Goal: Information Seeking & Learning: Learn about a topic

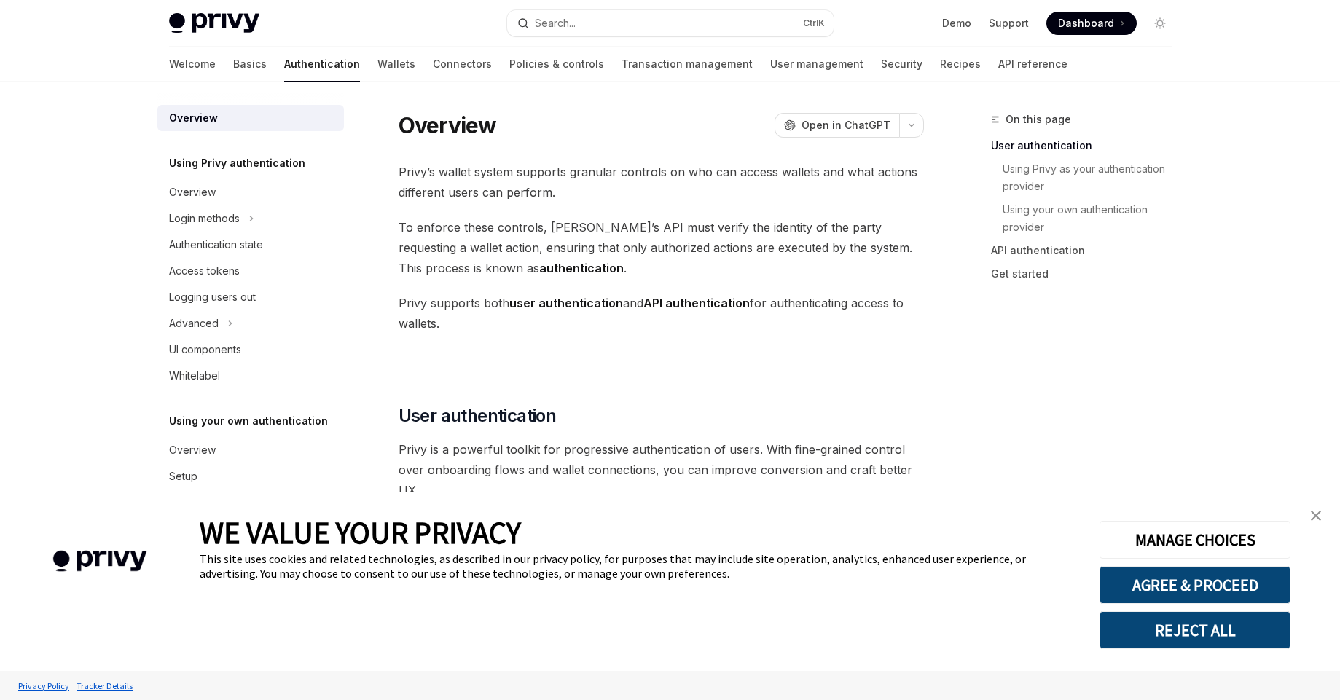
scroll to position [294, 0]
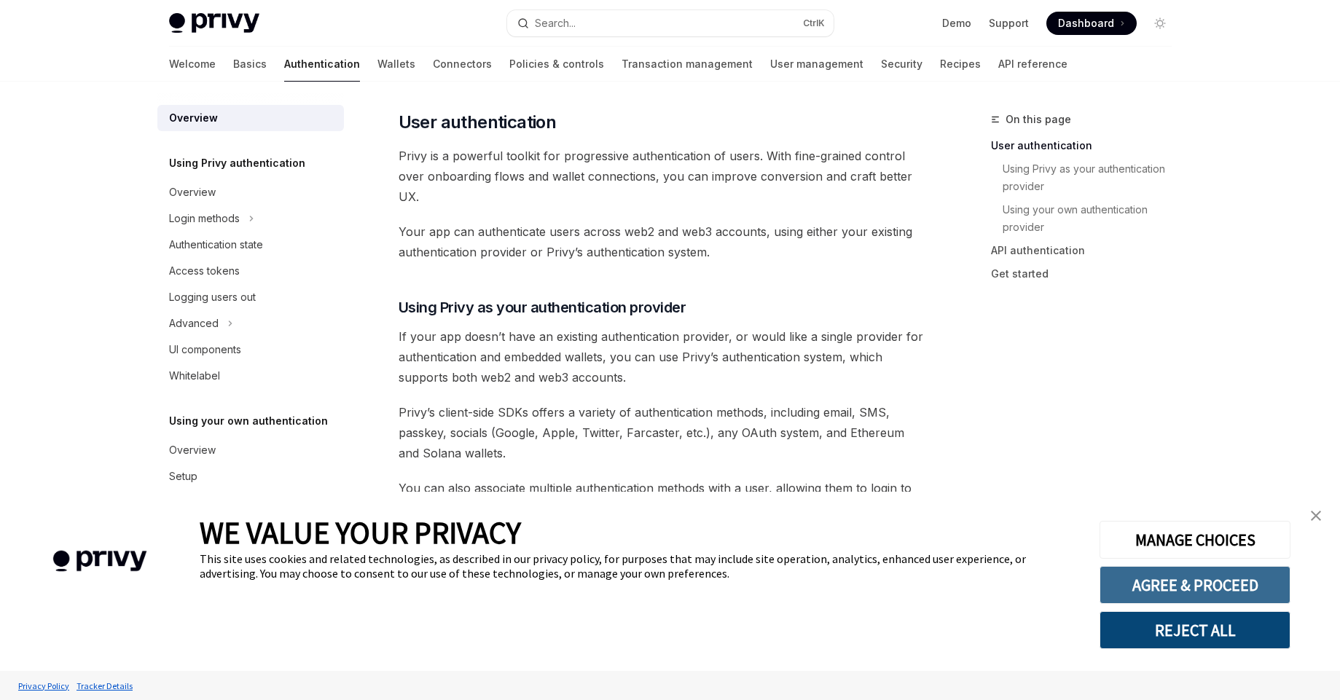
click at [1217, 595] on button "AGREE & PROCEED" at bounding box center [1195, 585] width 191 height 38
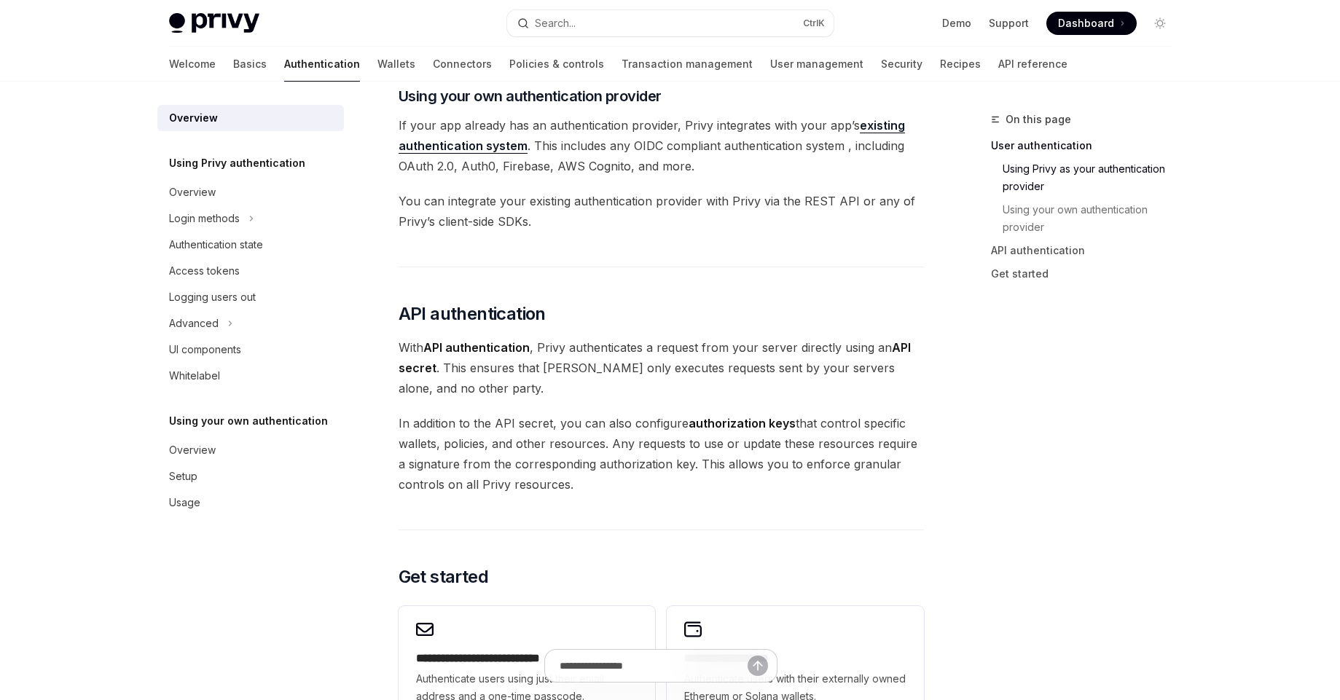
scroll to position [731, 0]
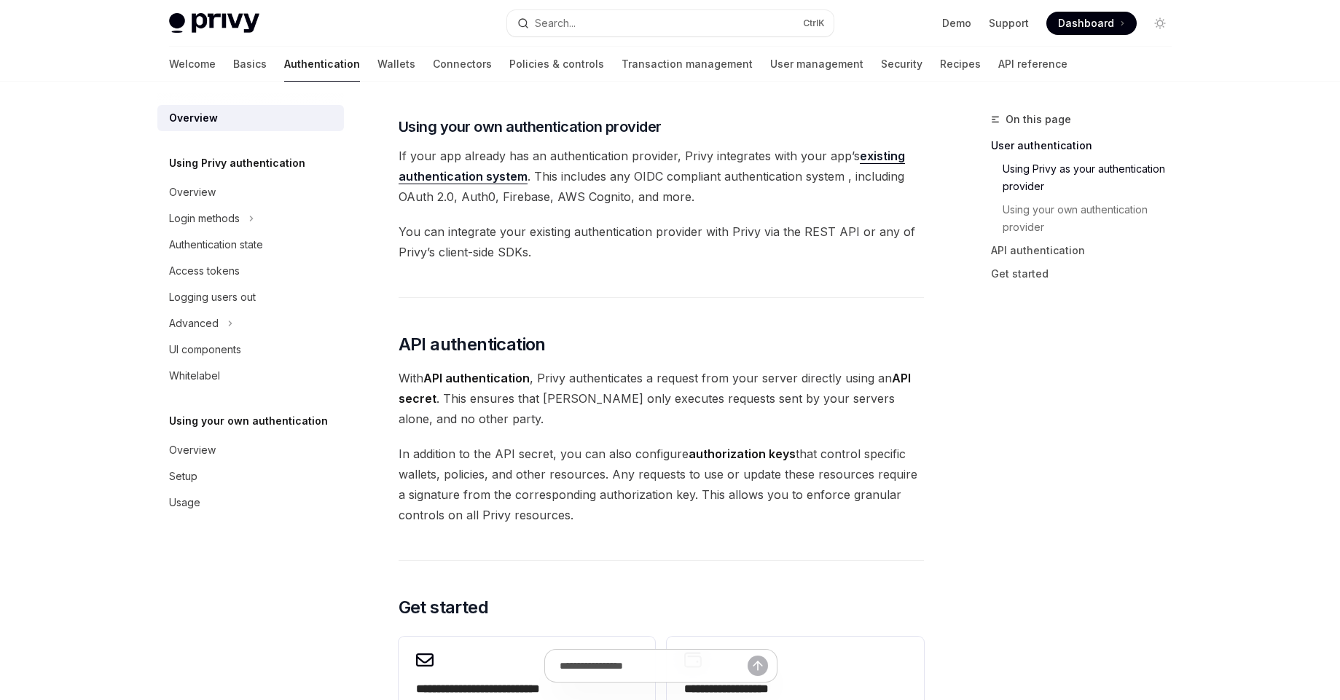
click at [480, 196] on span "If your app already has an authentication provider, Privy integrates with your …" at bounding box center [661, 176] width 525 height 61
click at [519, 189] on span "If your app already has an authentication provider, Privy integrates with your …" at bounding box center [661, 176] width 525 height 61
click at [519, 236] on span "You can integrate your existing authentication provider with Privy via the REST…" at bounding box center [661, 242] width 525 height 41
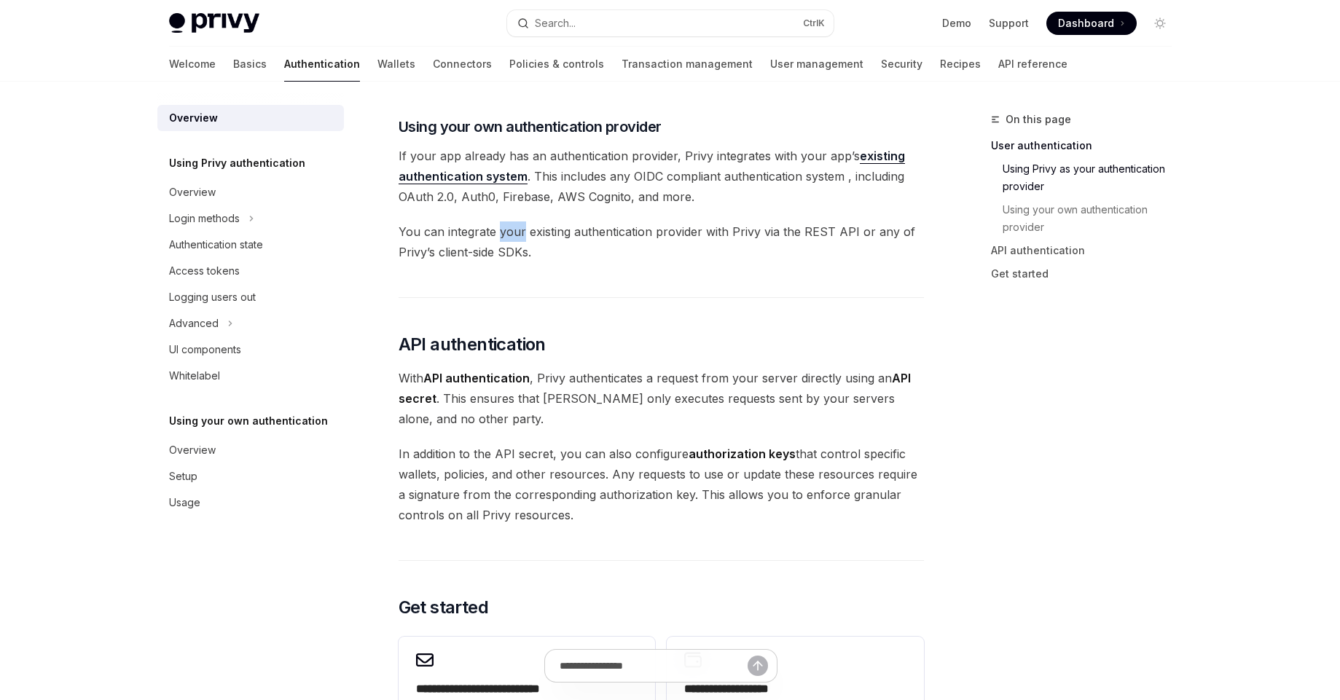
click at [519, 236] on span "You can integrate your existing authentication provider with Privy via the REST…" at bounding box center [661, 242] width 525 height 41
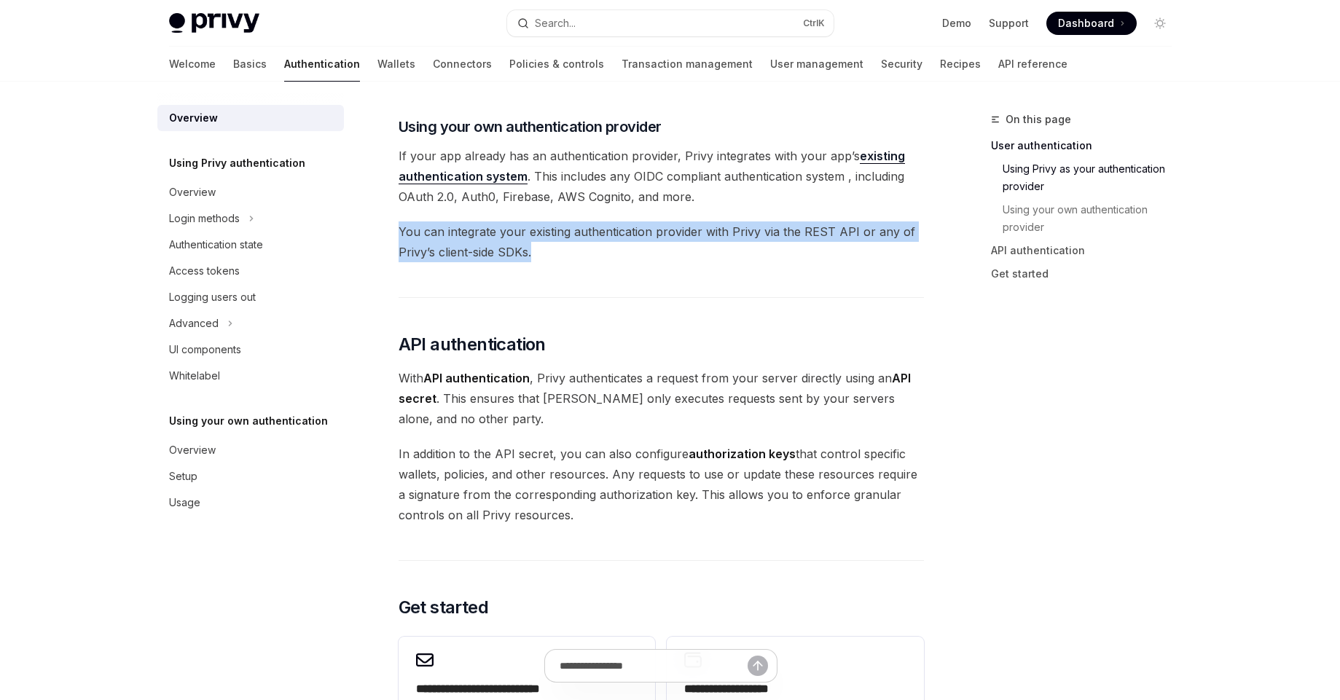
click at [519, 236] on span "You can integrate your existing authentication provider with Privy via the REST…" at bounding box center [661, 242] width 525 height 41
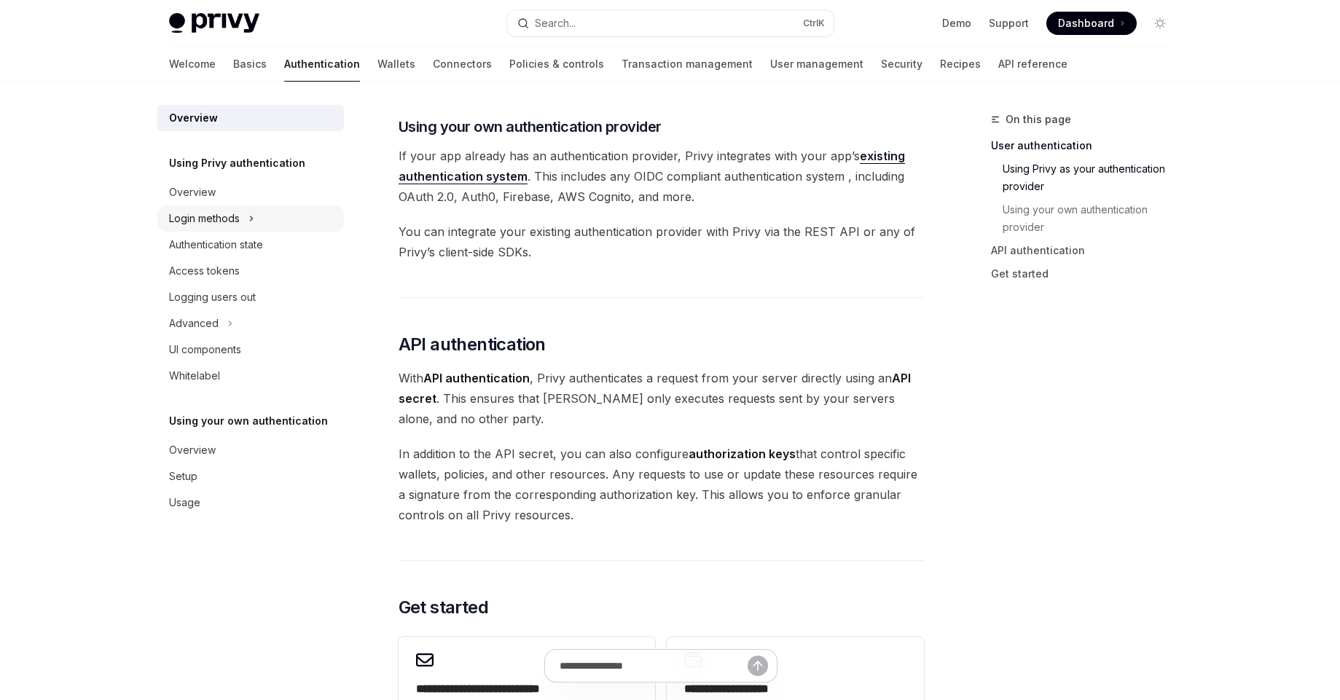
click at [248, 213] on div "Login methods" at bounding box center [250, 219] width 187 height 26
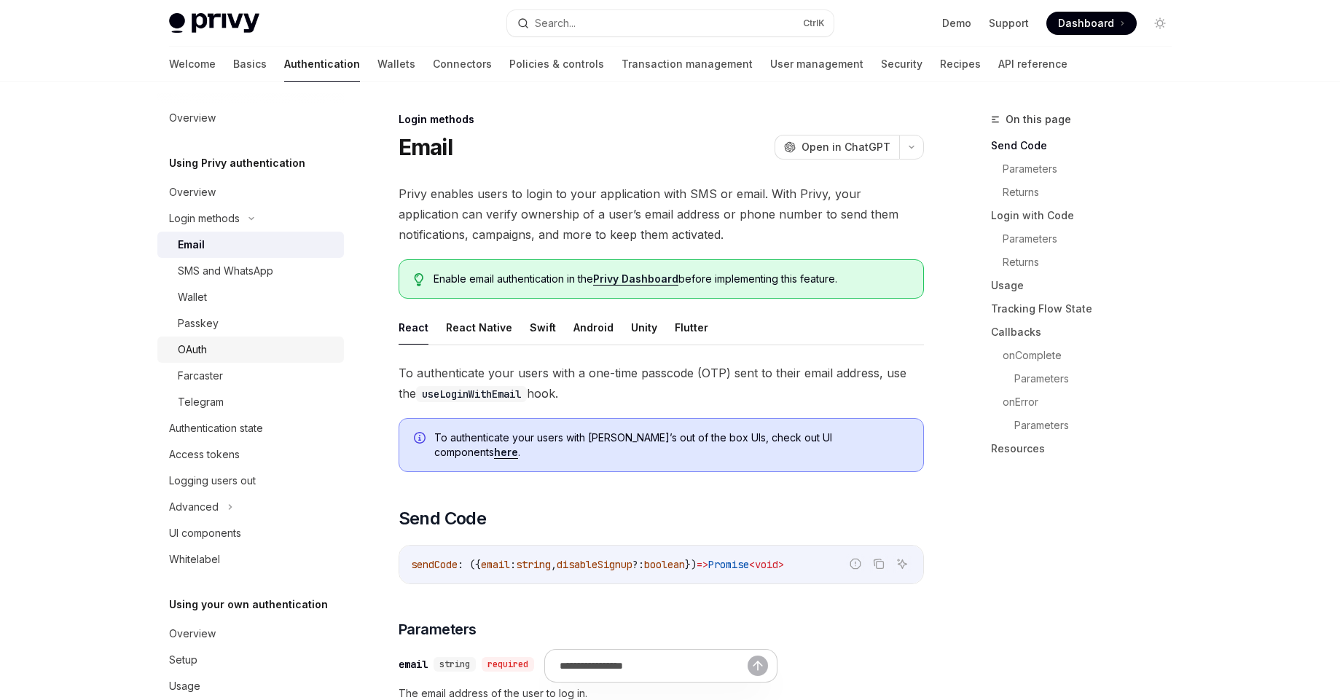
click at [224, 346] on div "OAuth" at bounding box center [256, 349] width 157 height 17
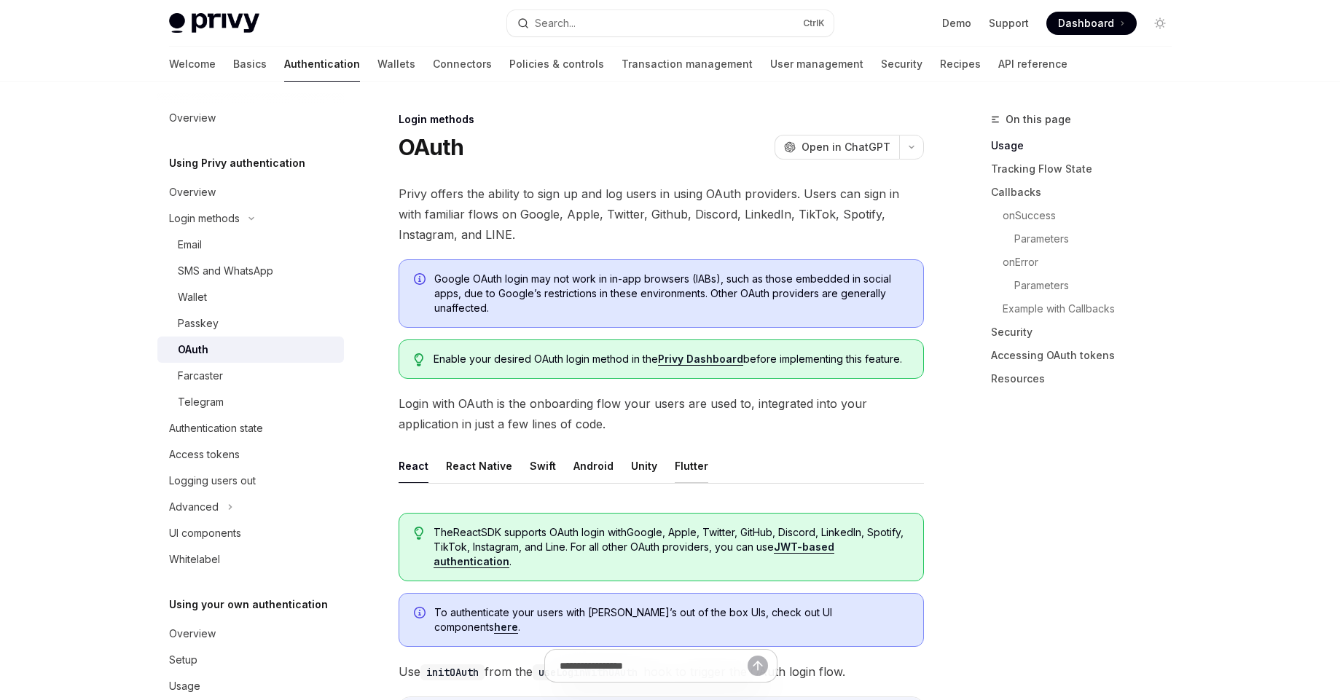
click at [679, 469] on button "Flutter" at bounding box center [692, 466] width 34 height 34
type textarea "*"
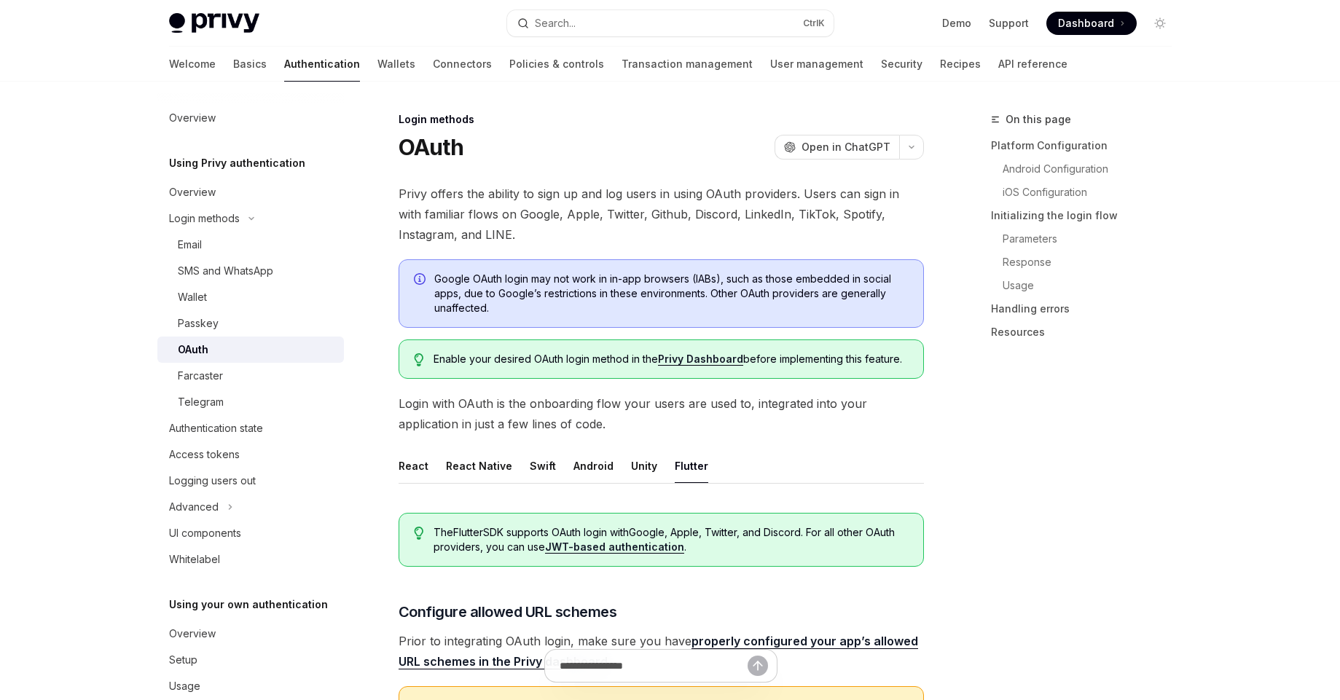
click at [669, 288] on span "Google OAuth login may not work in in-app browsers (IABs), such as those embedd…" at bounding box center [671, 294] width 474 height 44
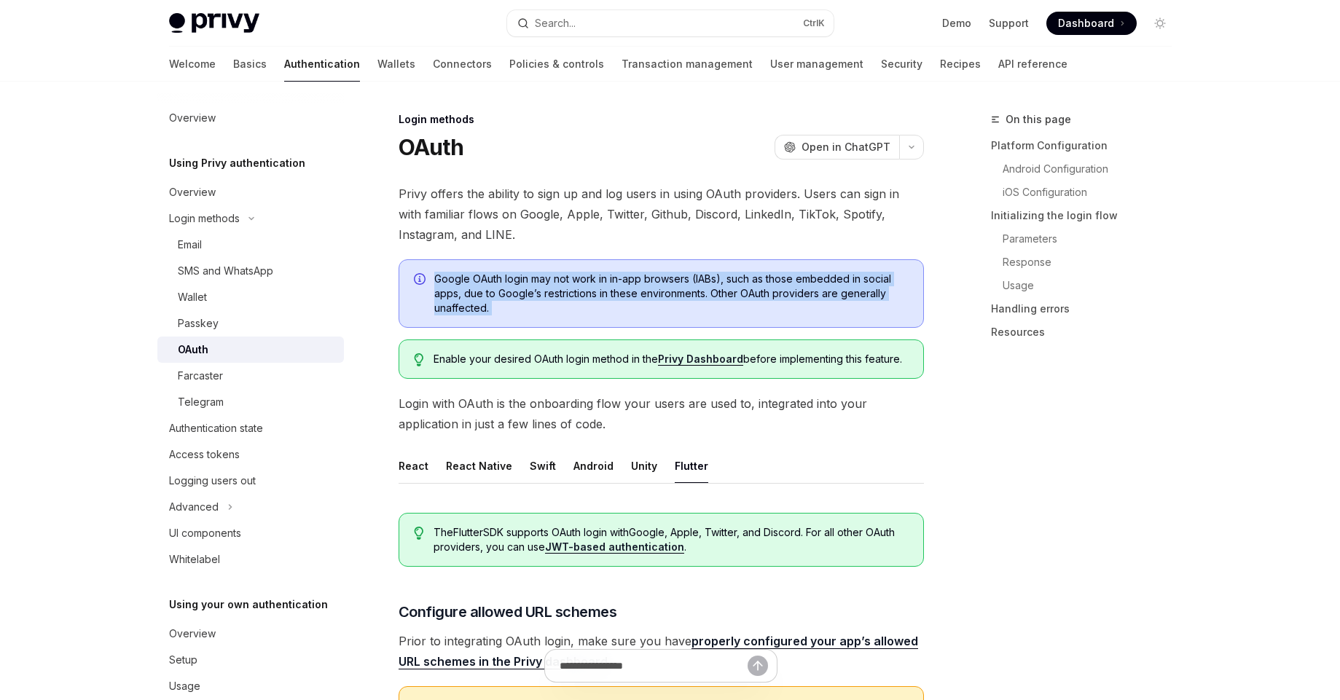
click at [669, 288] on span "Google OAuth login may not work in in-app browsers (IABs), such as those embedd…" at bounding box center [671, 294] width 474 height 44
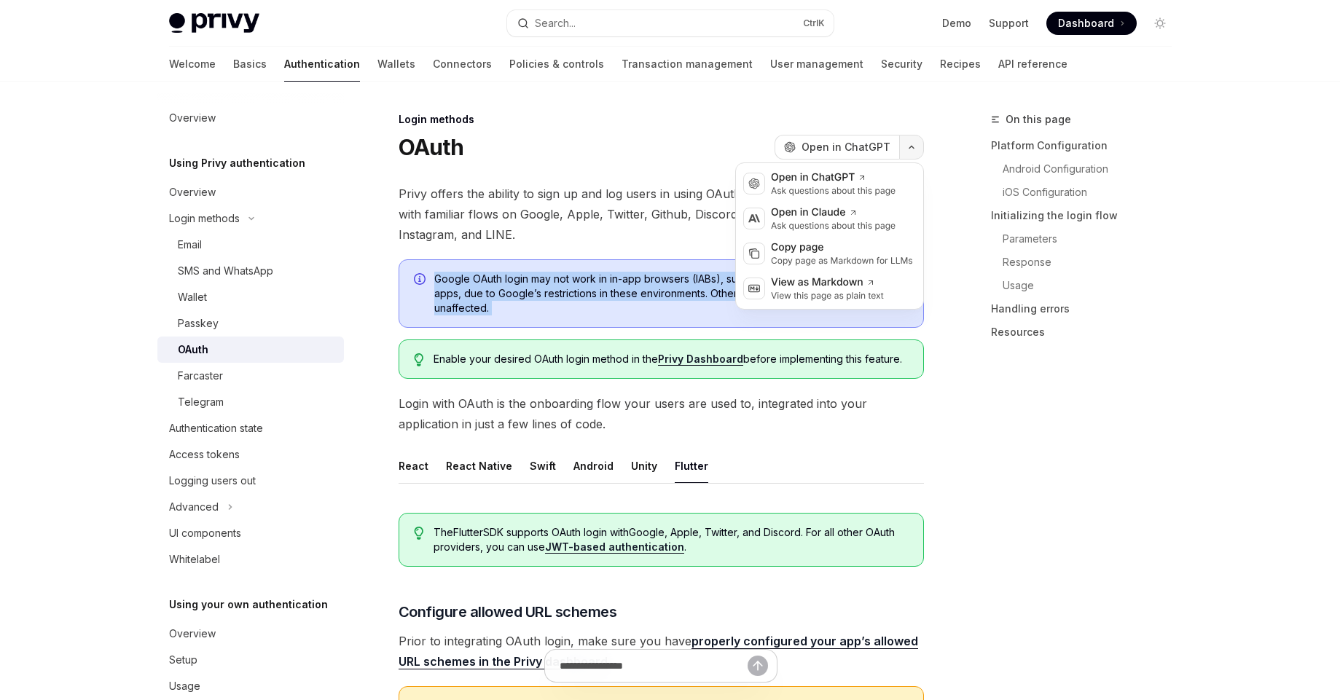
click at [912, 152] on button "button" at bounding box center [911, 147] width 25 height 25
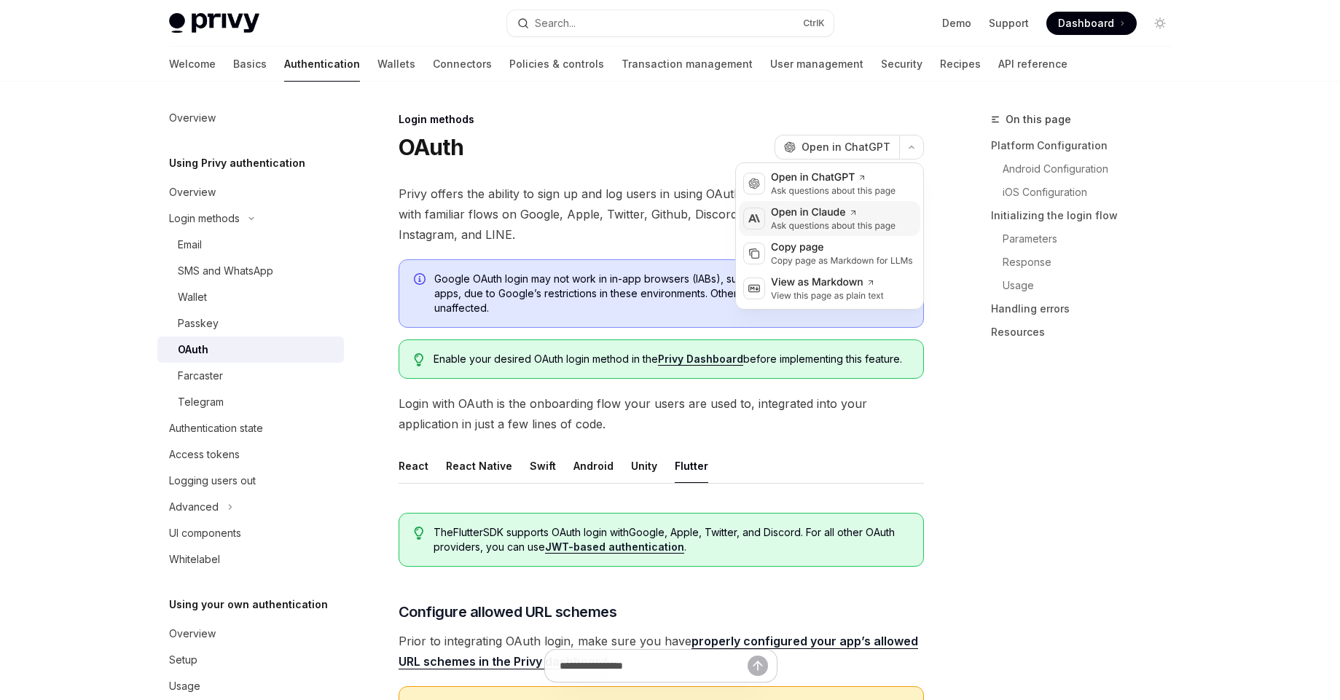
click at [853, 221] on div "Ask questions about this page" at bounding box center [833, 226] width 125 height 12
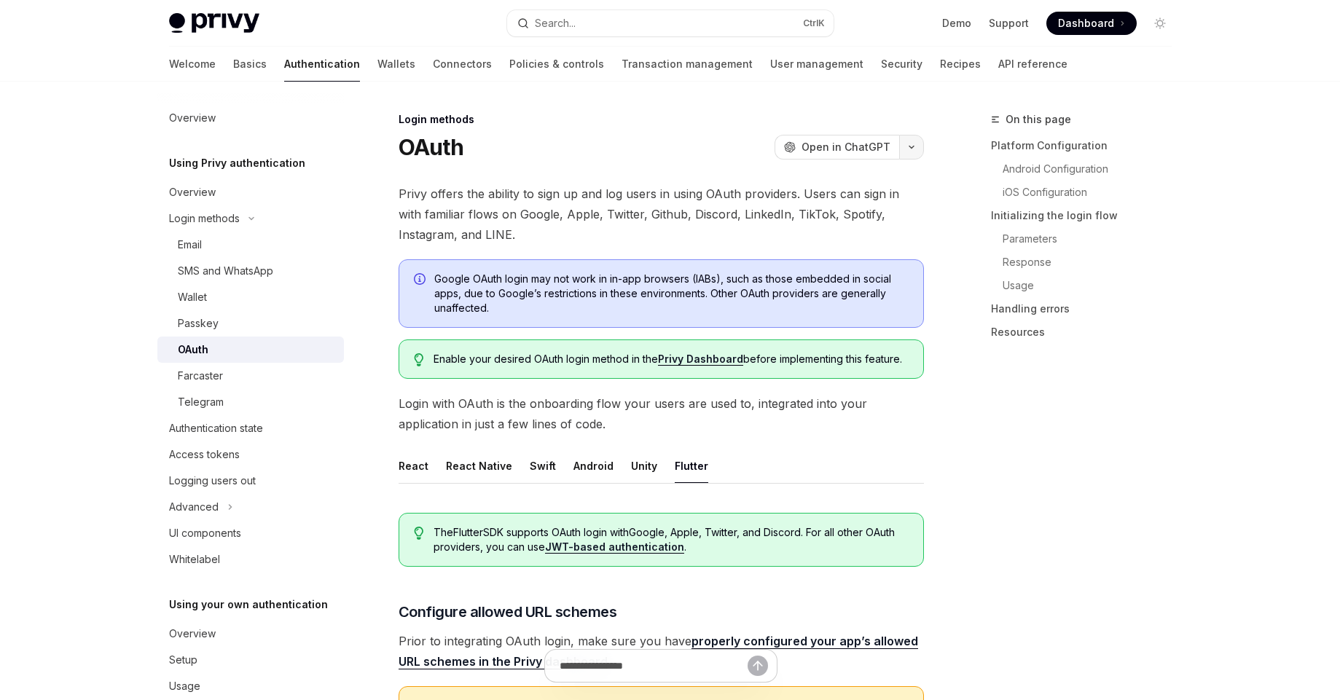
click at [913, 149] on icon "button" at bounding box center [911, 147] width 17 height 6
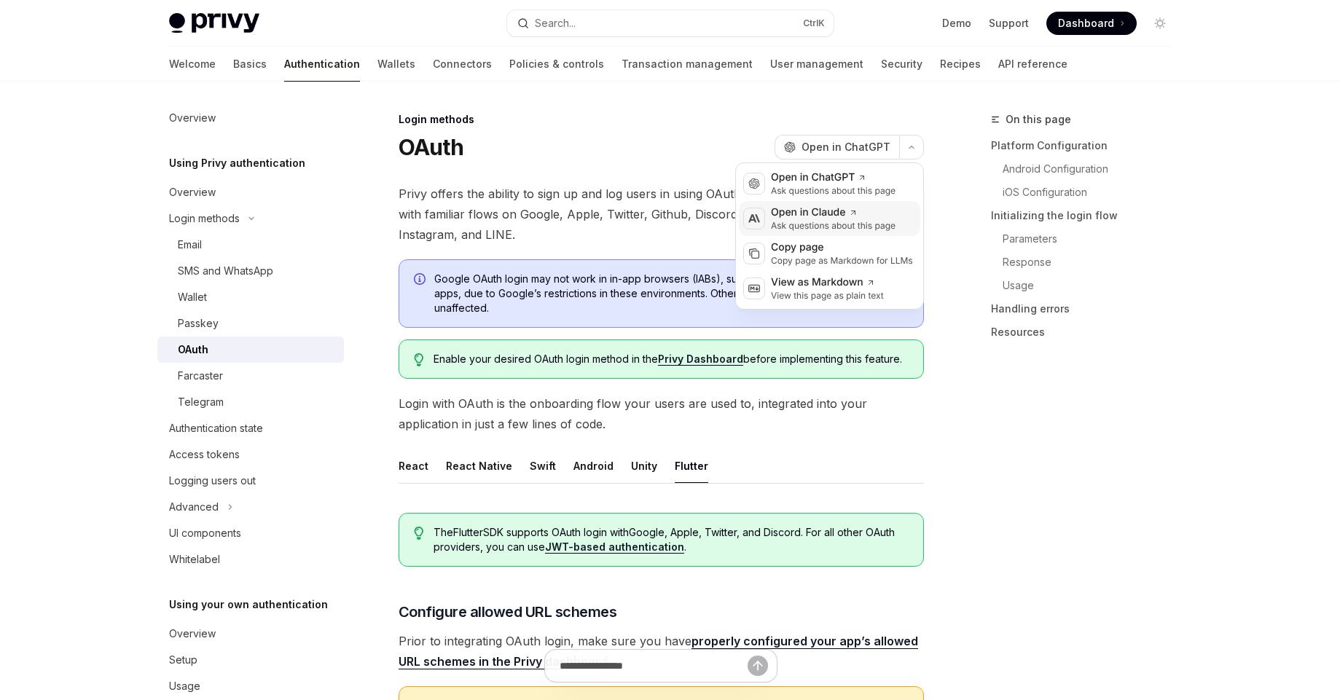
click at [857, 222] on div "Ask questions about this page" at bounding box center [833, 226] width 125 height 12
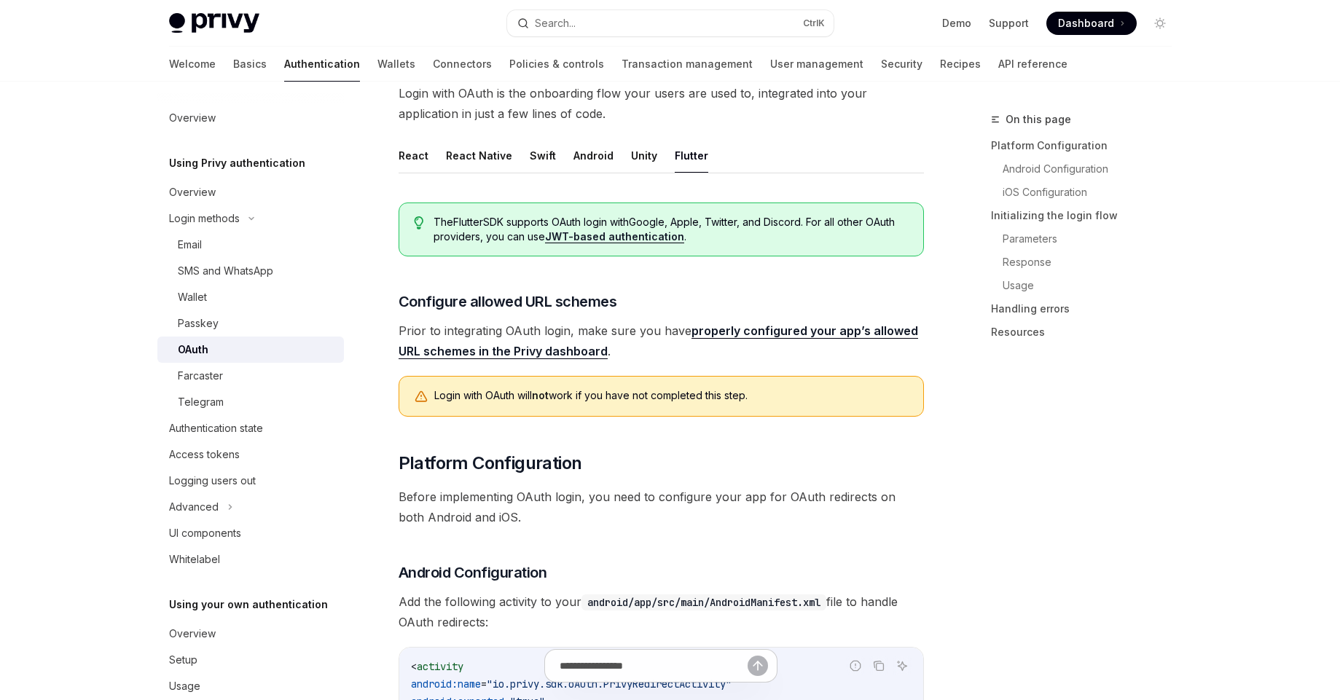
scroll to position [175, 0]
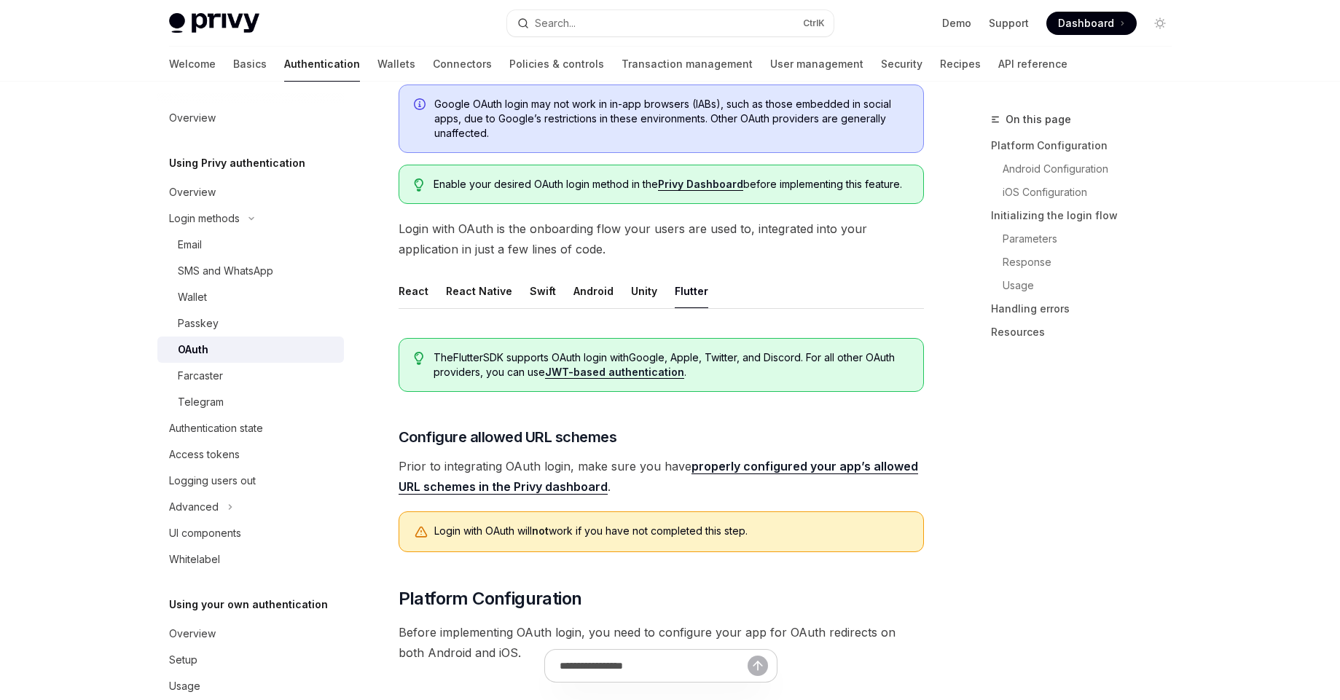
click at [1091, 22] on span "Dashboard" at bounding box center [1086, 23] width 56 height 15
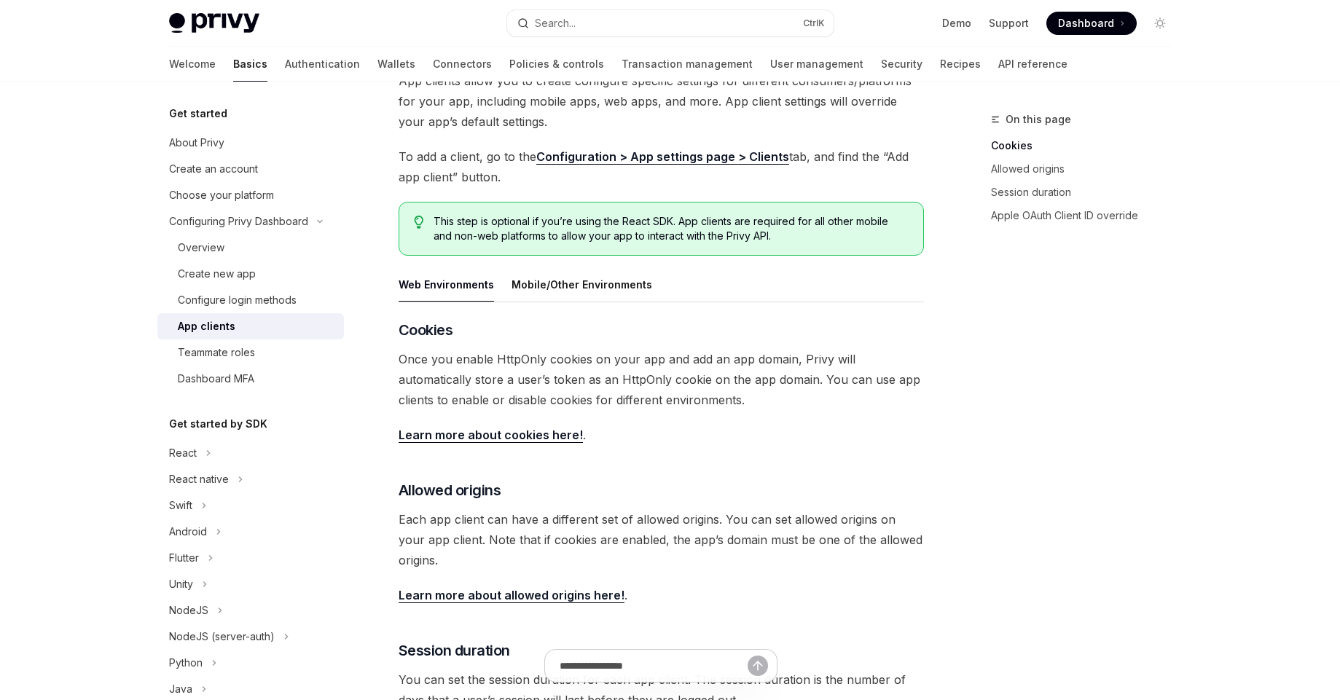
scroll to position [155, 0]
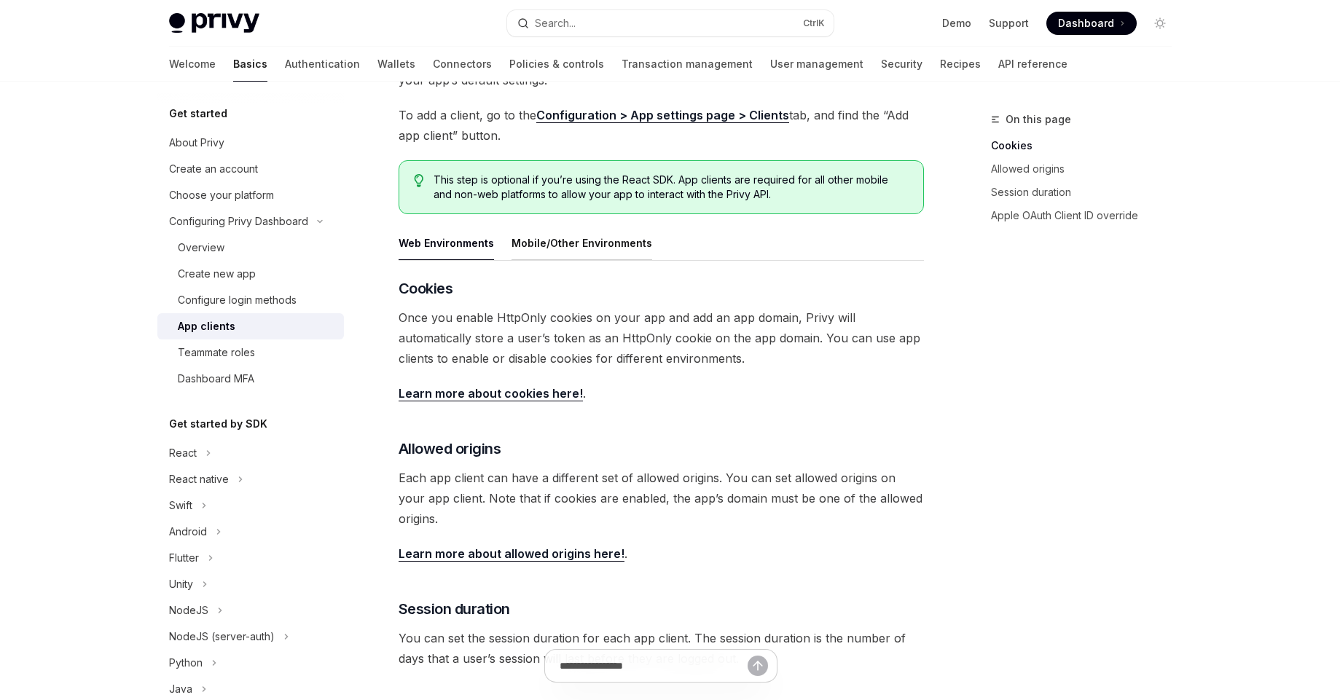
click at [607, 230] on button "Mobile/Other Environments" at bounding box center [582, 243] width 141 height 34
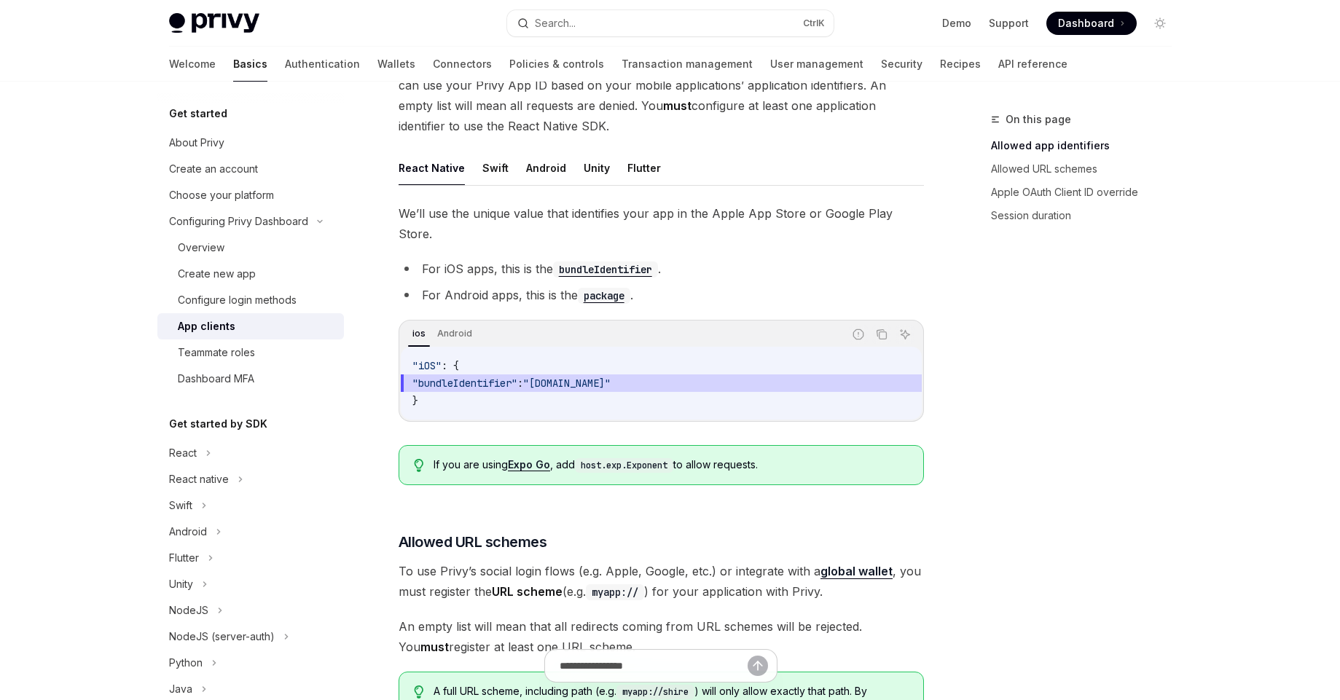
scroll to position [417, 0]
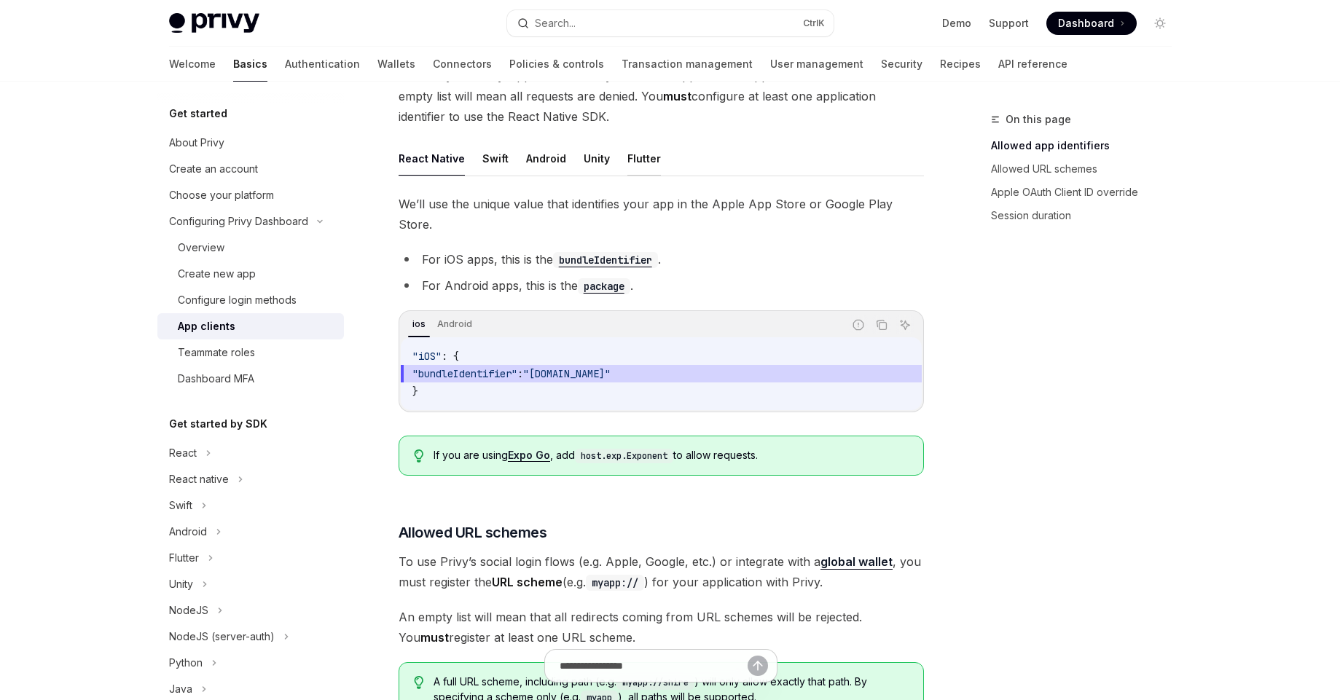
click at [628, 163] on button "Flutter" at bounding box center [645, 158] width 34 height 34
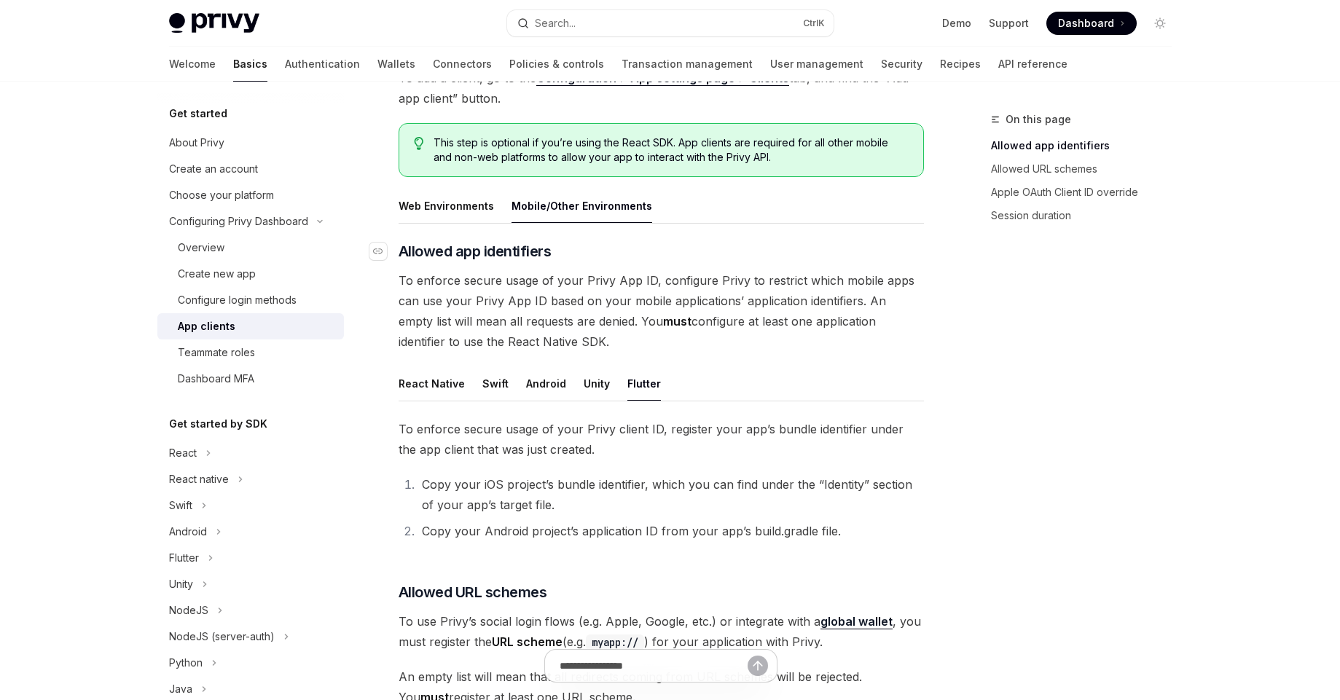
scroll to position [67, 0]
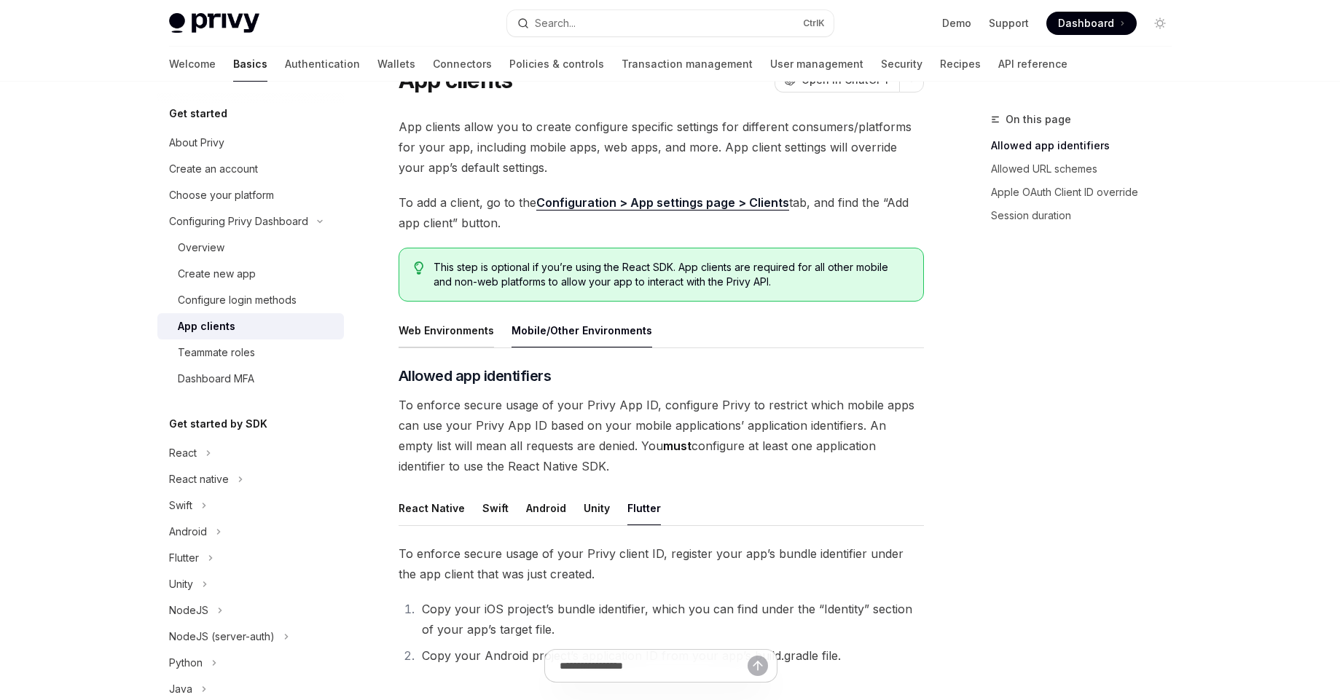
click at [455, 328] on button "Web Environments" at bounding box center [446, 330] width 95 height 34
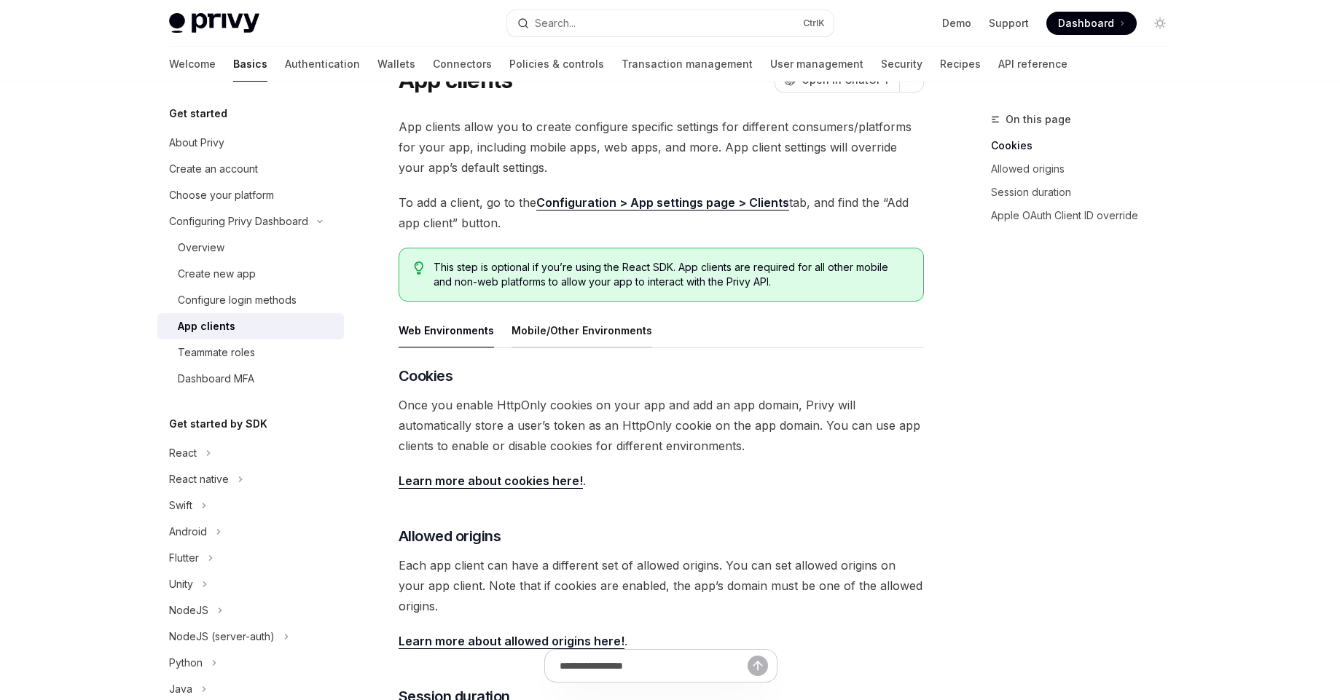
click at [590, 331] on button "Mobile/Other Environments" at bounding box center [582, 330] width 141 height 34
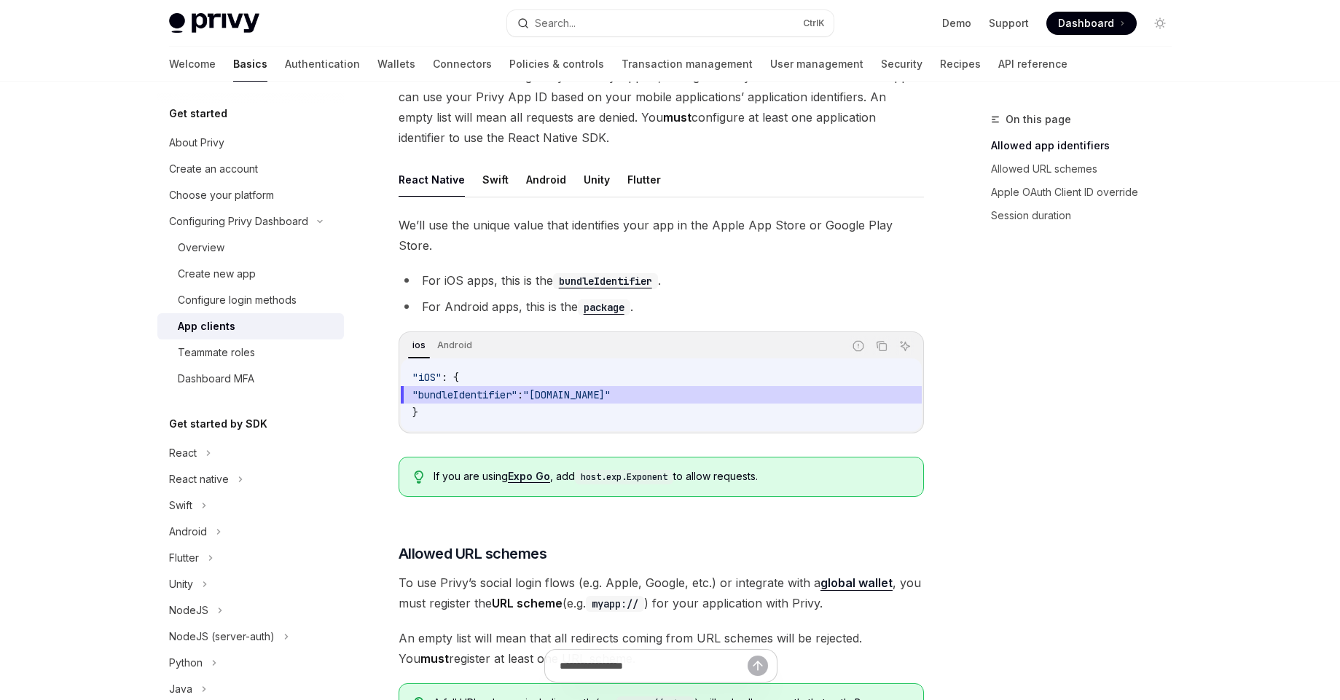
scroll to position [417, 0]
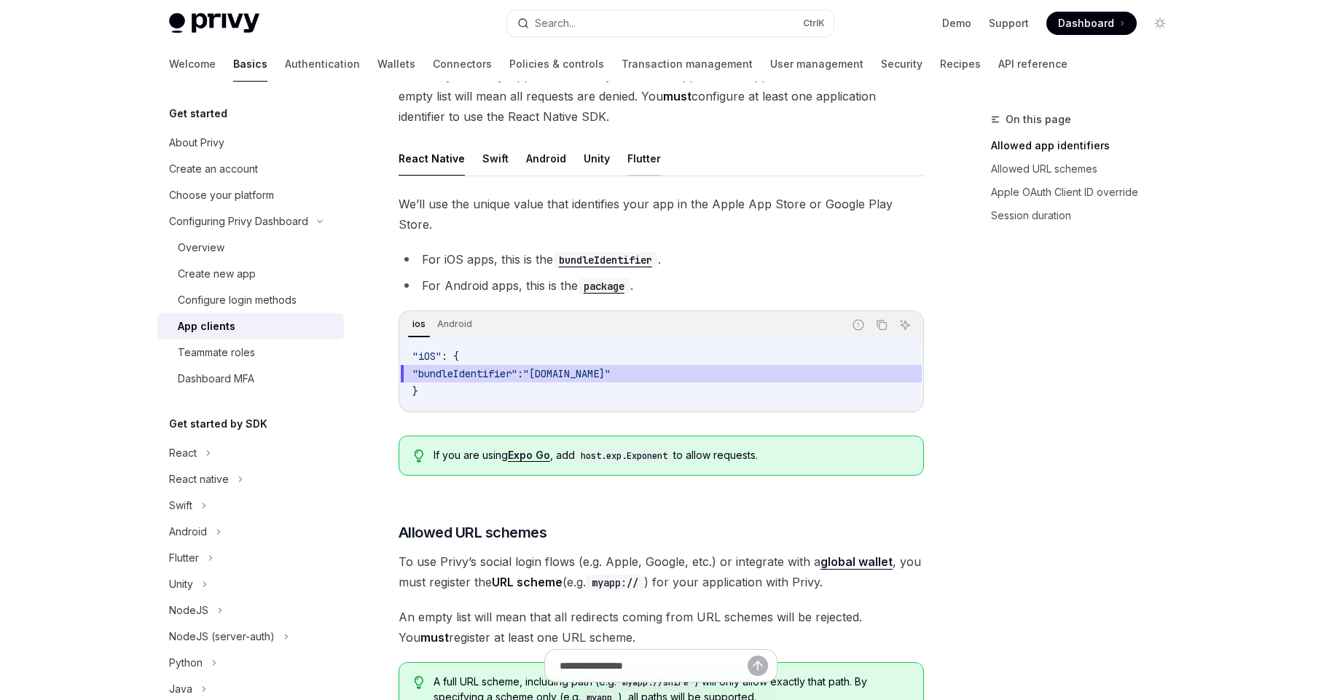
click at [643, 162] on button "Flutter" at bounding box center [645, 158] width 34 height 34
type textarea "*"
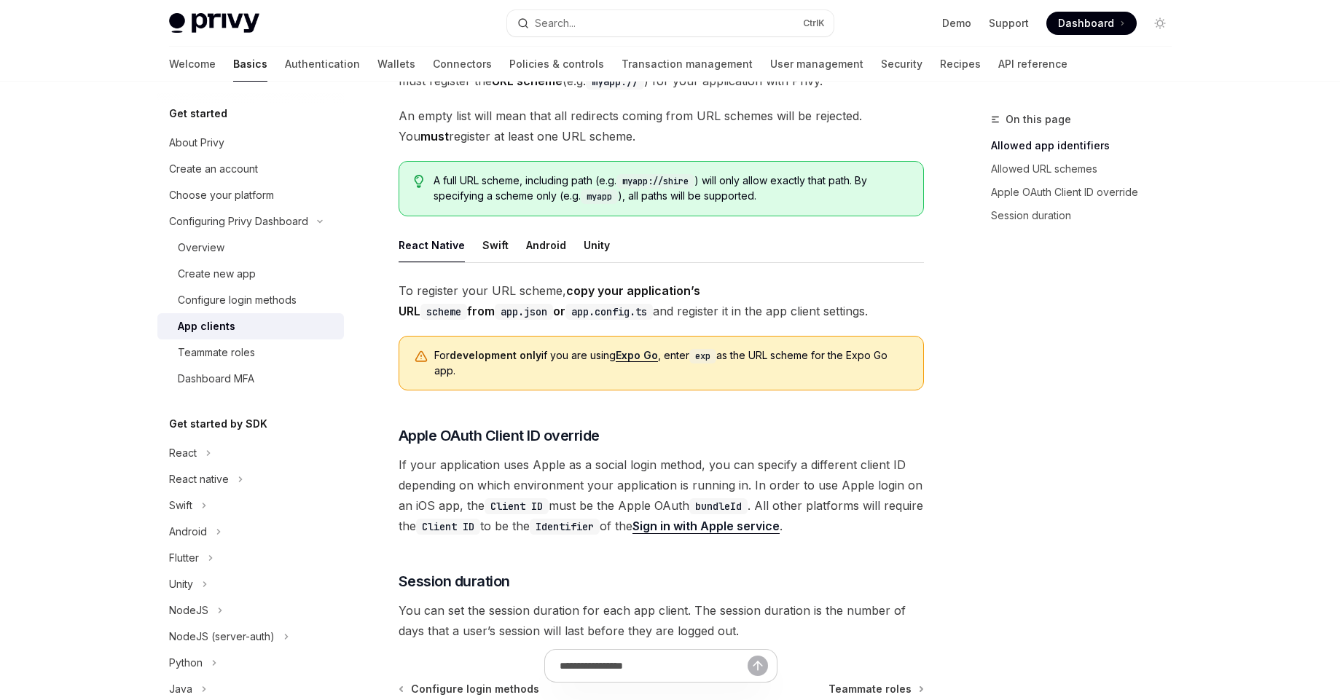
scroll to position [767, 0]
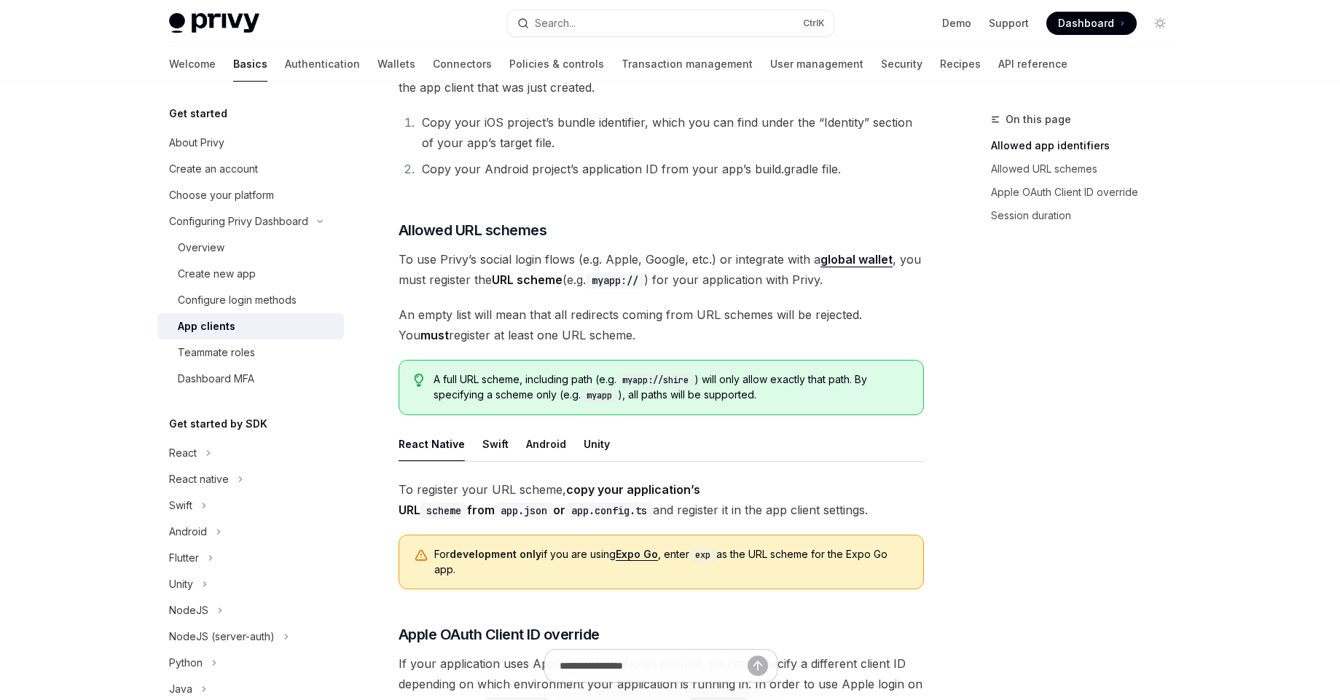
scroll to position [592, 0]
